Goal: Find specific page/section: Find specific page/section

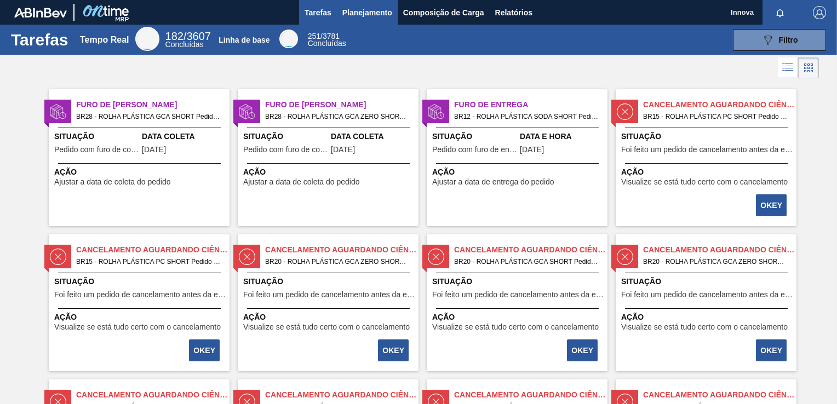
click at [355, 6] on span "Planejamento" at bounding box center [367, 12] width 50 height 13
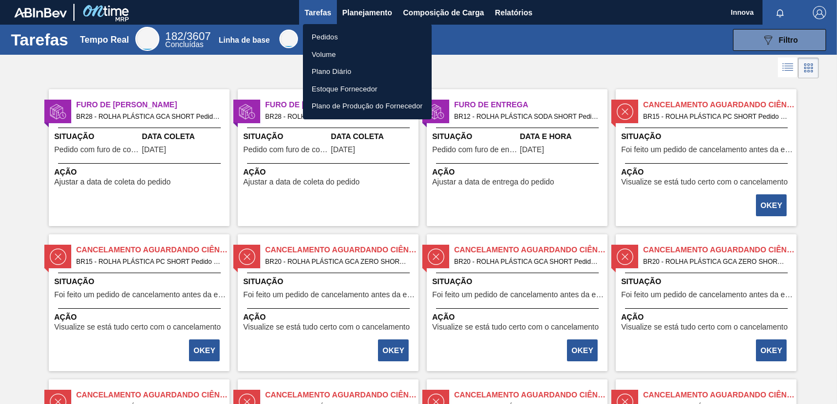
click at [345, 35] on li "Pedidos" at bounding box center [367, 37] width 129 height 18
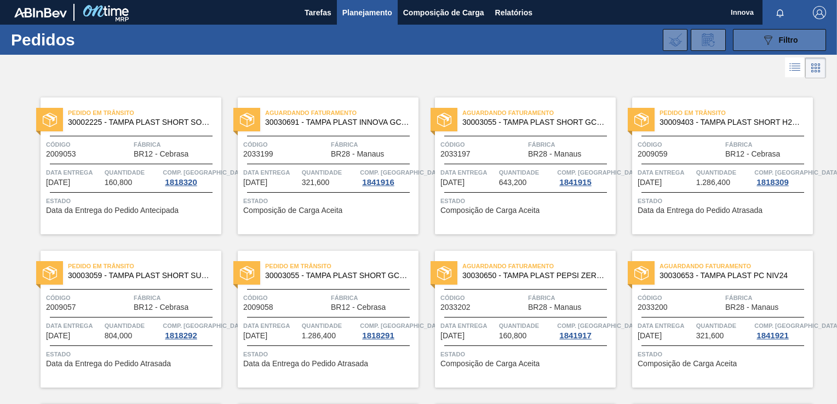
click at [742, 37] on button "089F7B8B-B2A5-4AFE-B5C0-19BA573D28AC Filtro" at bounding box center [779, 40] width 93 height 22
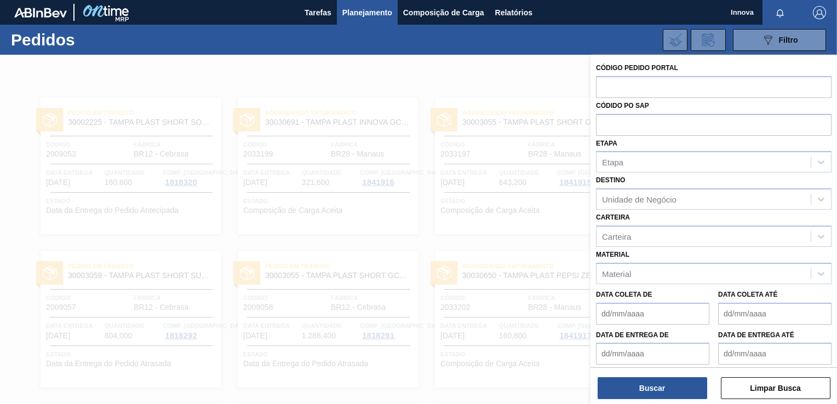
click at [467, 90] on div at bounding box center [418, 257] width 837 height 404
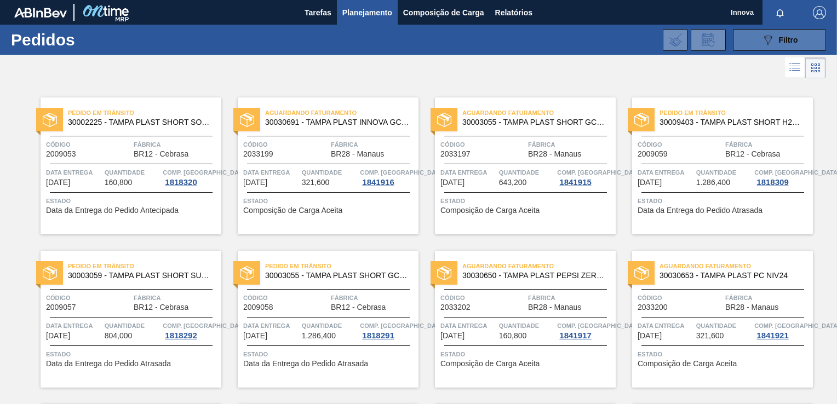
click at [750, 44] on button "089F7B8B-B2A5-4AFE-B5C0-19BA573D28AC Filtro" at bounding box center [779, 40] width 93 height 22
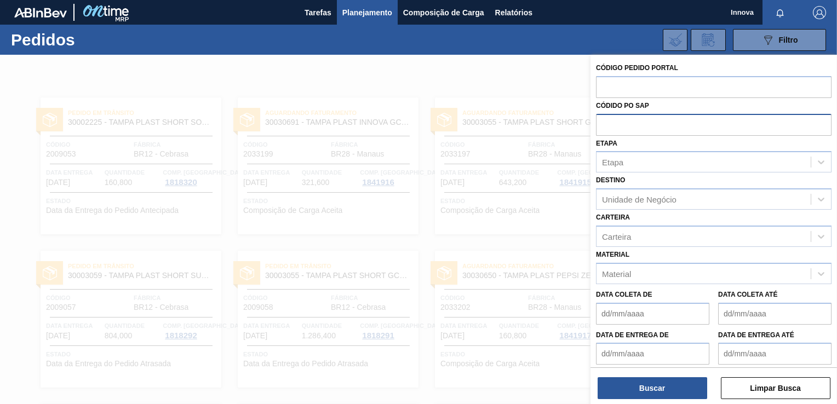
click at [671, 134] on input "text" at bounding box center [714, 124] width 236 height 21
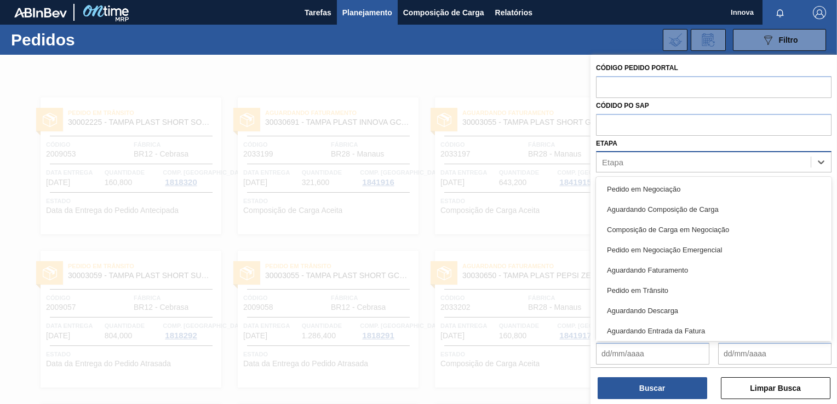
click at [660, 168] on div "Etapa" at bounding box center [703, 162] width 214 height 16
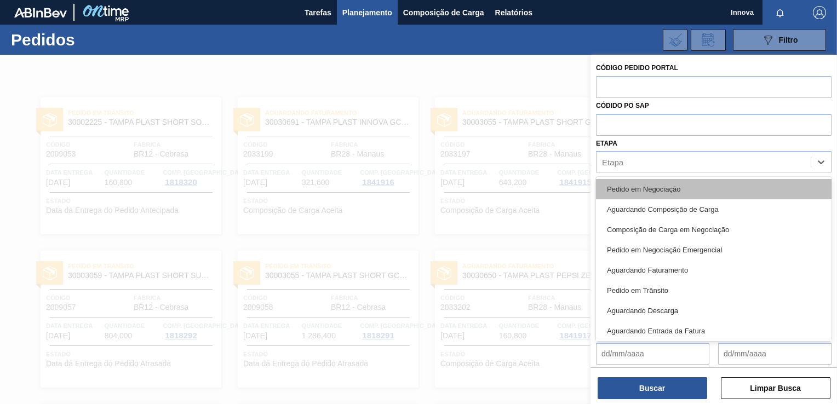
click at [652, 189] on div "Pedido em Negociação" at bounding box center [714, 189] width 236 height 20
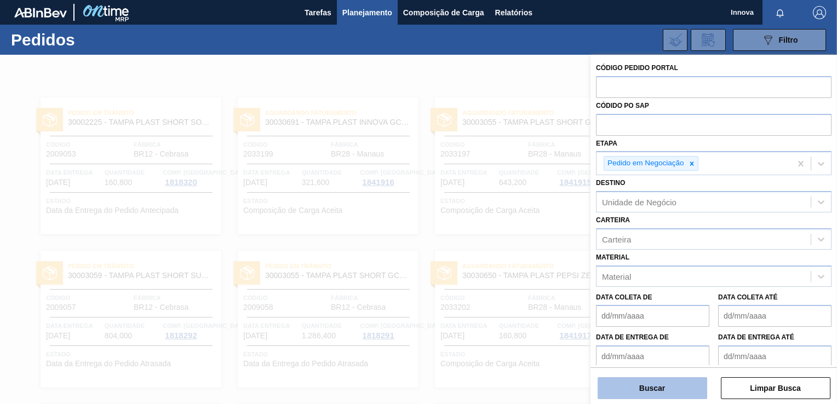
click at [652, 383] on button "Buscar" at bounding box center [653, 388] width 110 height 22
